Goal: Transaction & Acquisition: Book appointment/travel/reservation

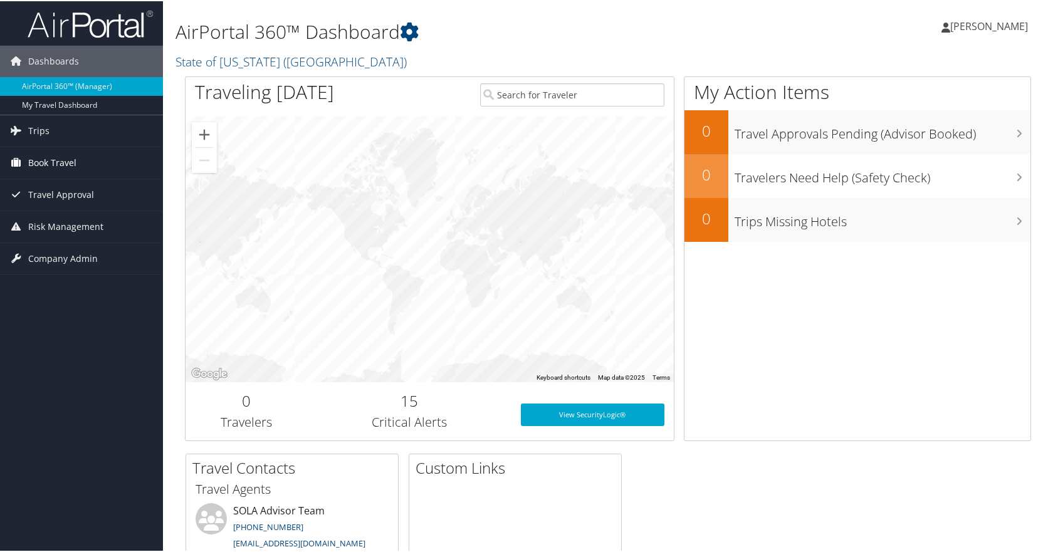
drag, startPoint x: 0, startPoint y: 0, endPoint x: 81, endPoint y: 160, distance: 179.7
click at [81, 160] on link "Book Travel" at bounding box center [81, 161] width 163 height 31
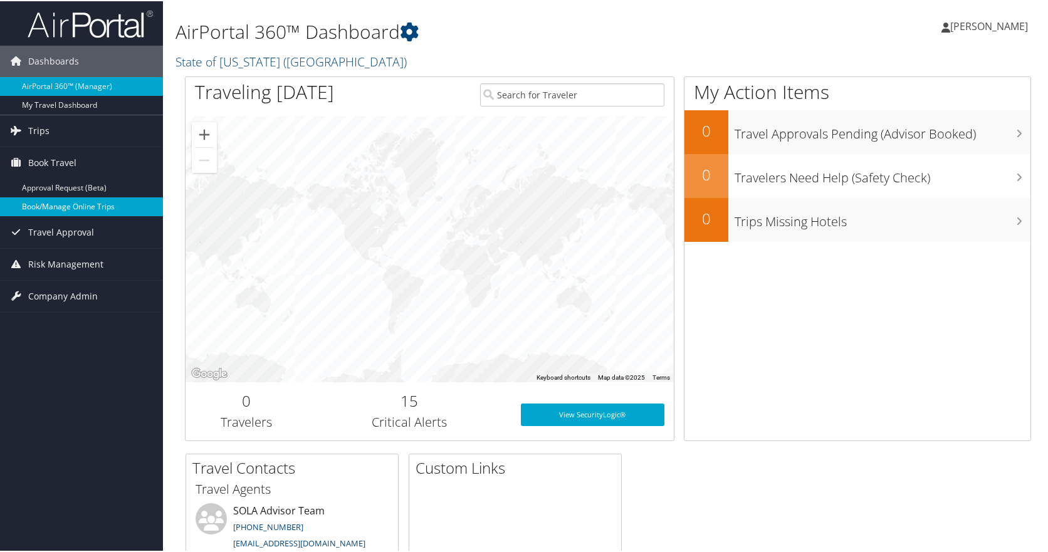
click at [85, 206] on link "Book/Manage Online Trips" at bounding box center [81, 205] width 163 height 19
